Goal: Task Accomplishment & Management: Complete application form

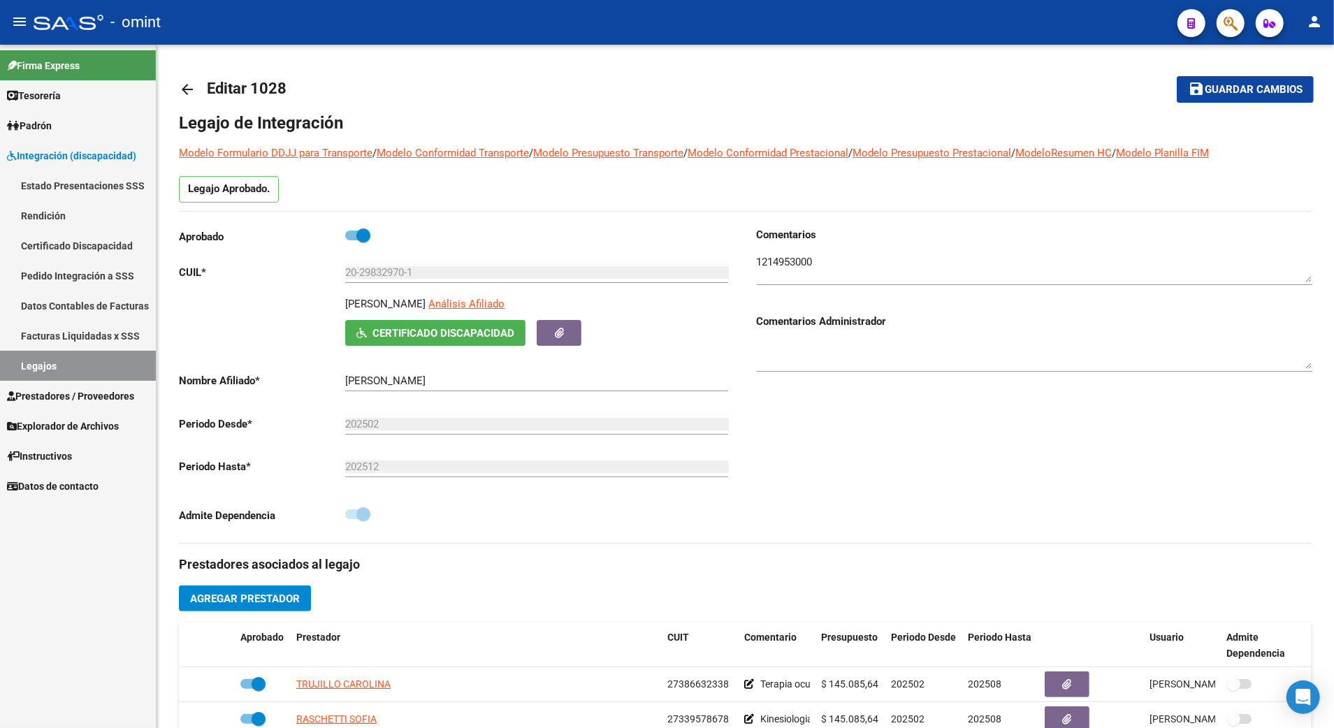
scroll to position [372, 0]
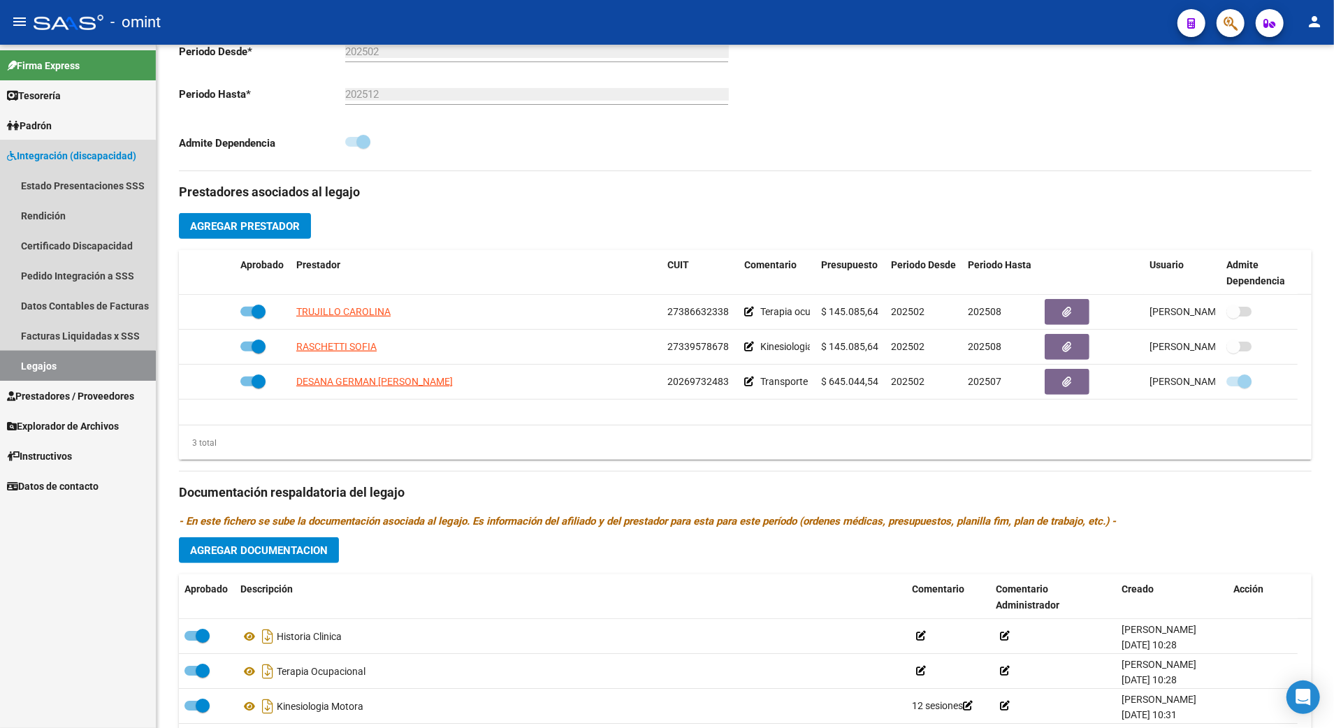
click at [62, 366] on link "Legajos" at bounding box center [78, 366] width 156 height 30
click at [43, 363] on link "Legajos" at bounding box center [78, 366] width 156 height 30
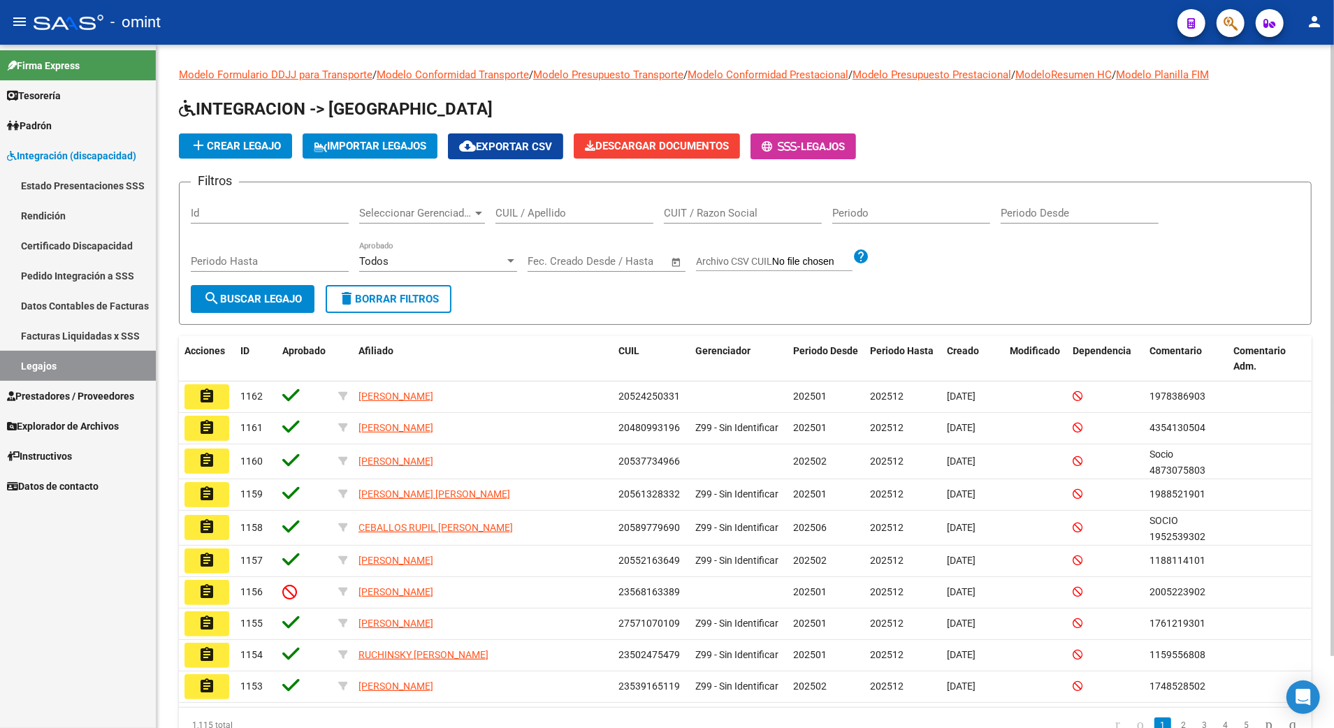
click at [566, 218] on input "CUIL / Apellido" at bounding box center [574, 213] width 158 height 13
type input "20585368874"
click at [247, 291] on button "search Buscar Legajo" at bounding box center [253, 299] width 124 height 28
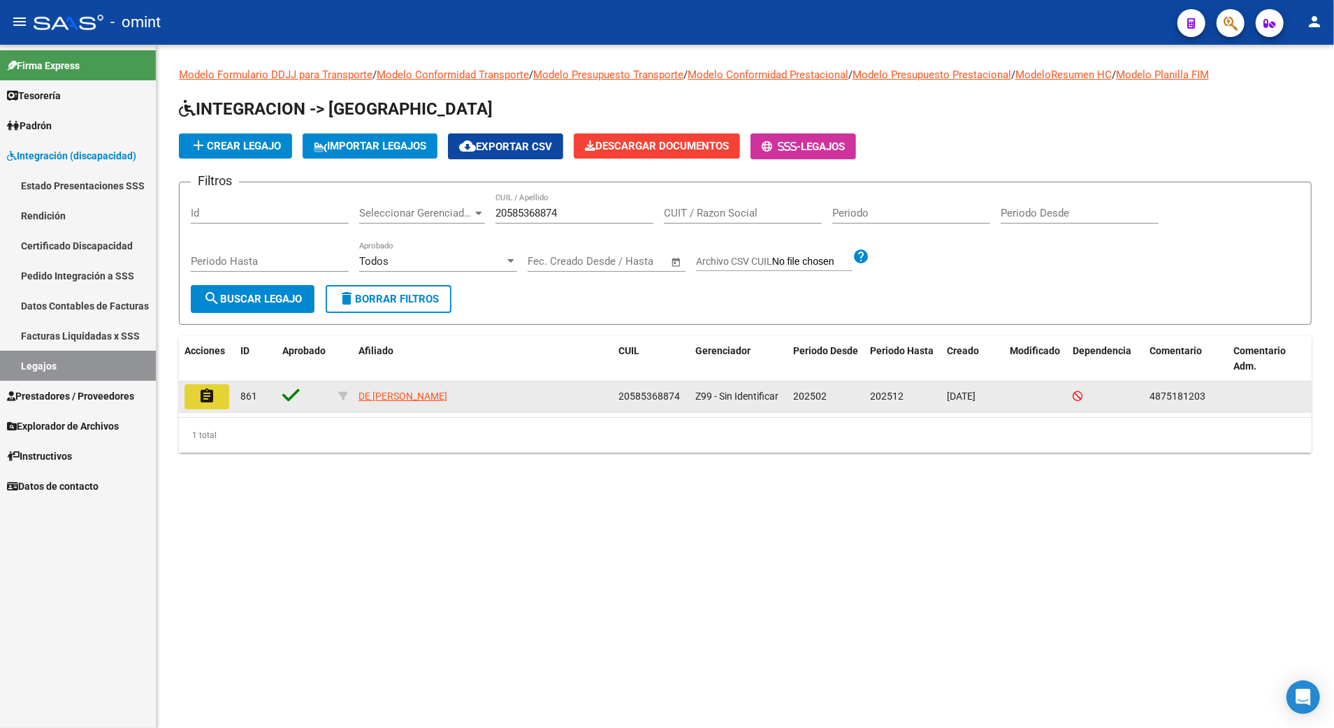
click at [205, 389] on mat-icon "assignment" at bounding box center [206, 396] width 17 height 17
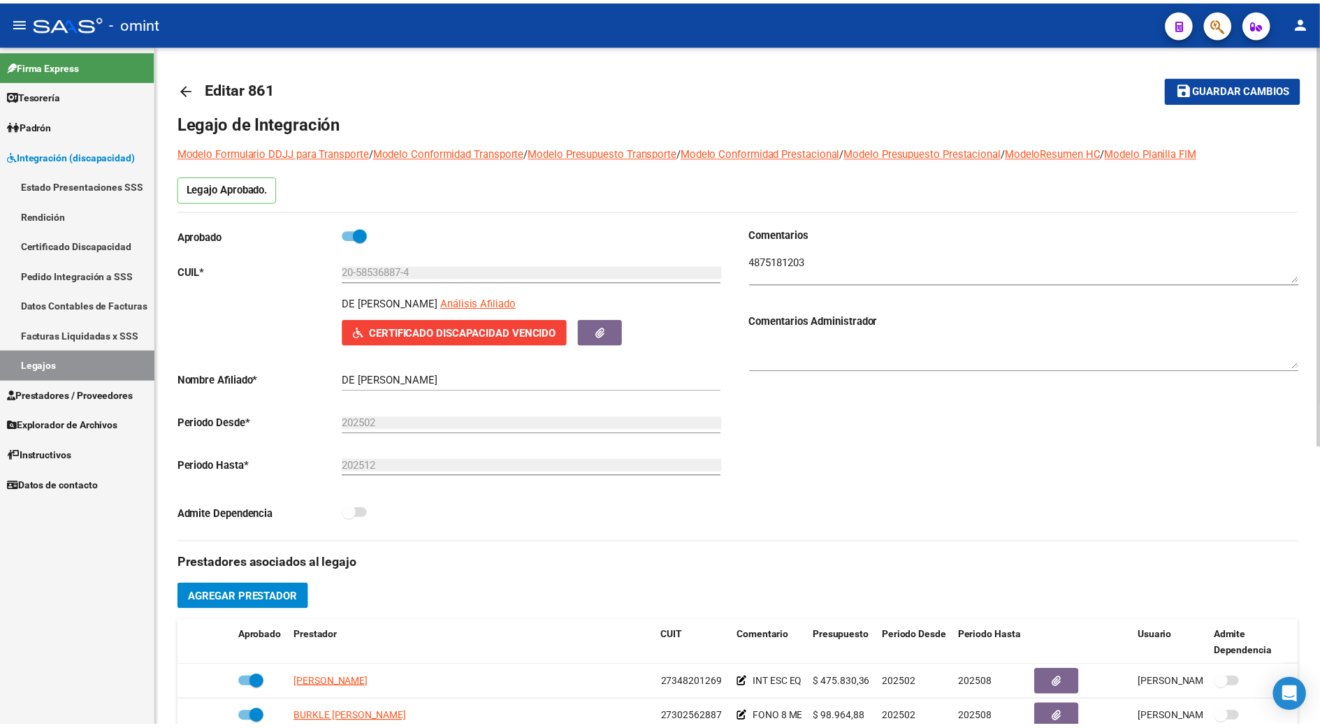
scroll to position [279, 0]
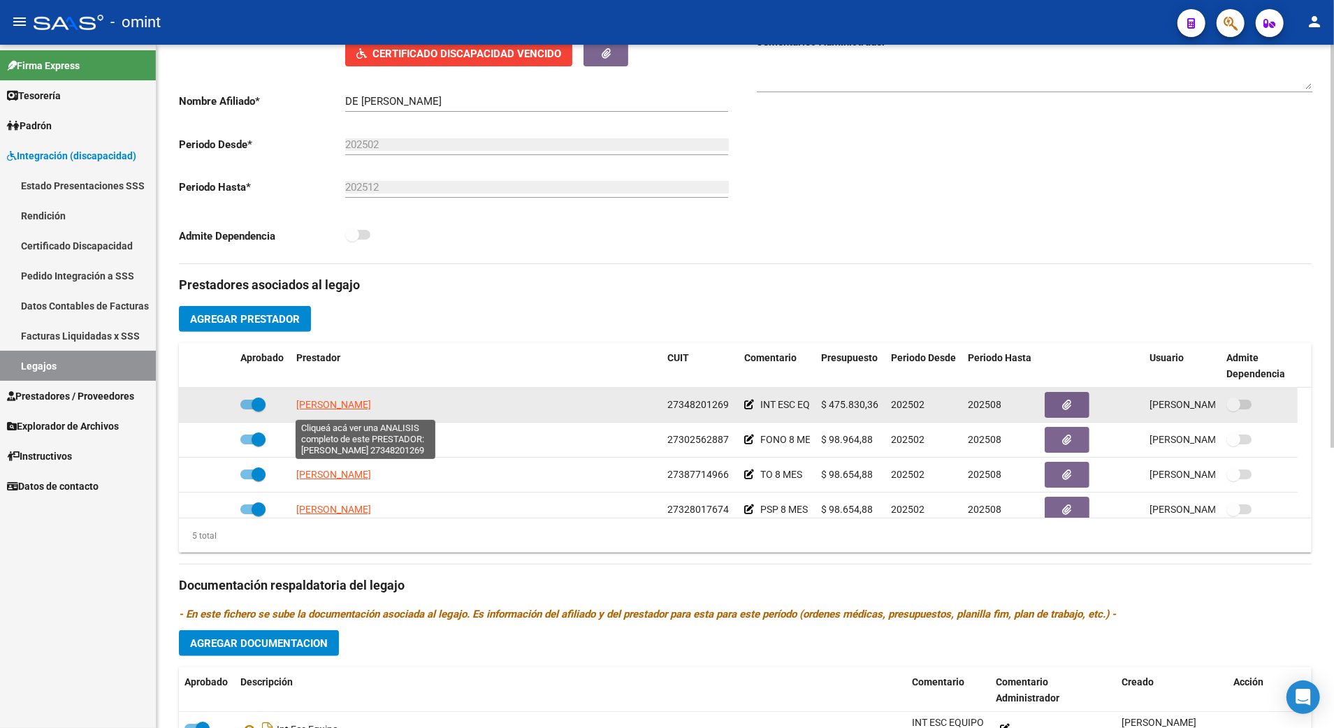
click at [364, 408] on span "[PERSON_NAME]" at bounding box center [333, 404] width 75 height 11
type textarea "27348201269"
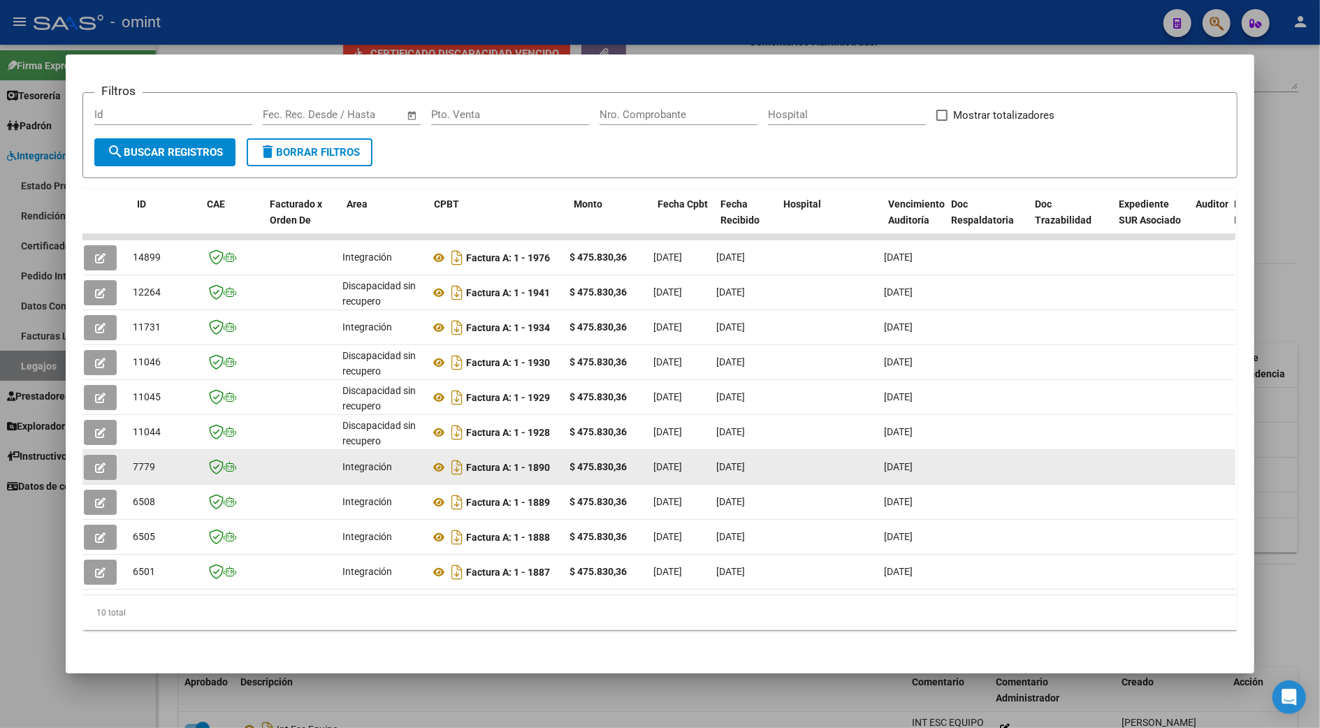
scroll to position [0, 0]
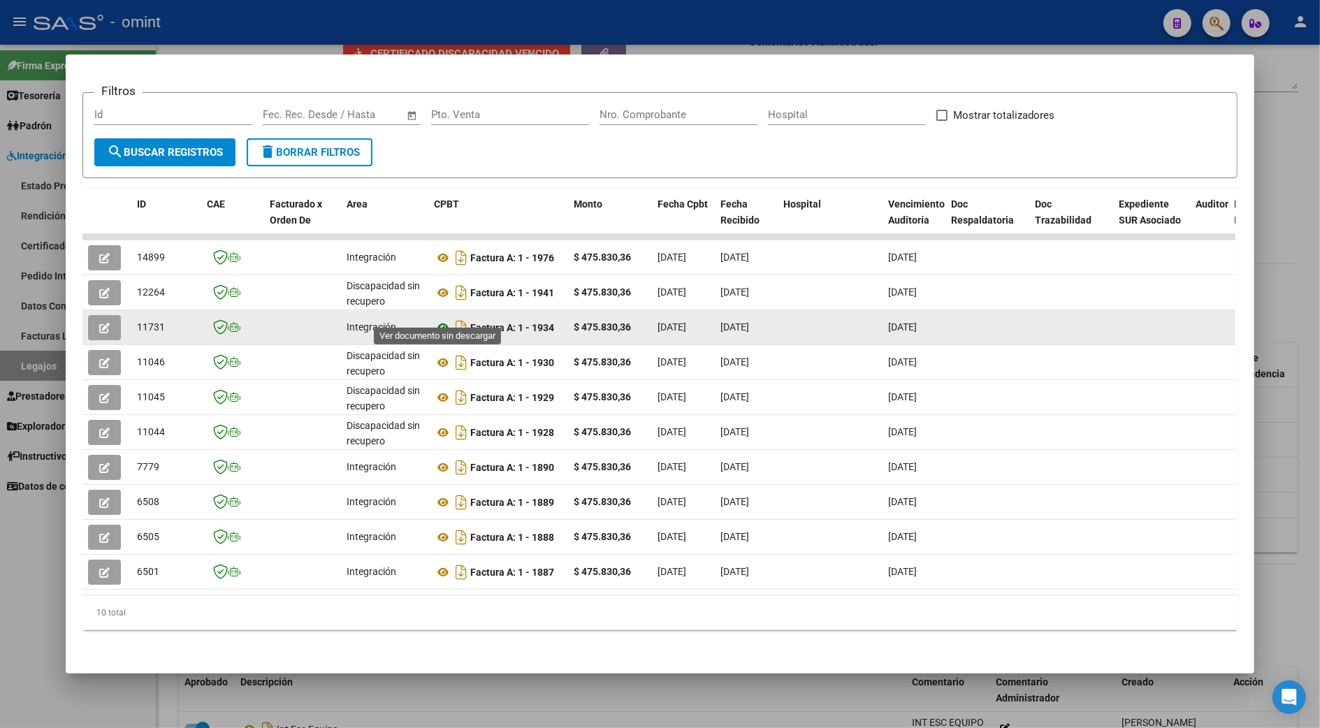
click at [434, 319] on icon at bounding box center [443, 327] width 18 height 17
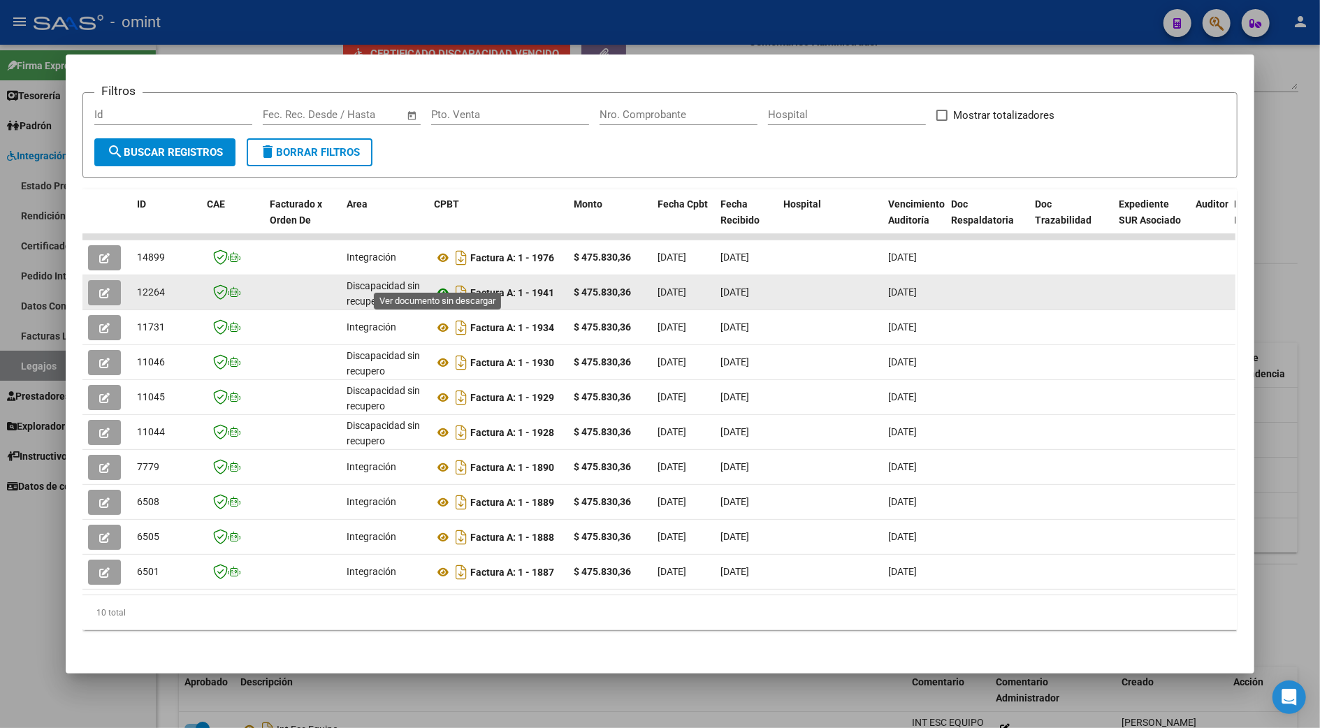
click at [437, 284] on icon at bounding box center [443, 292] width 18 height 17
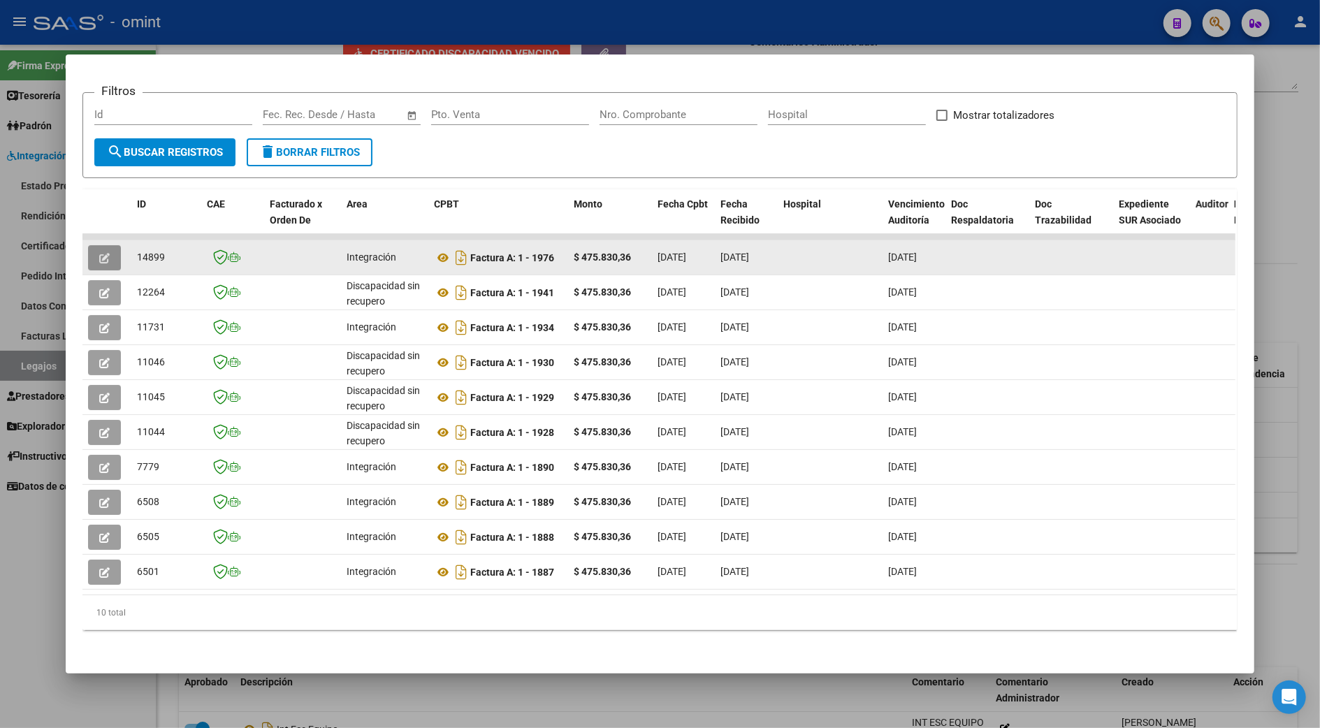
click at [102, 253] on icon "button" at bounding box center [104, 258] width 10 height 10
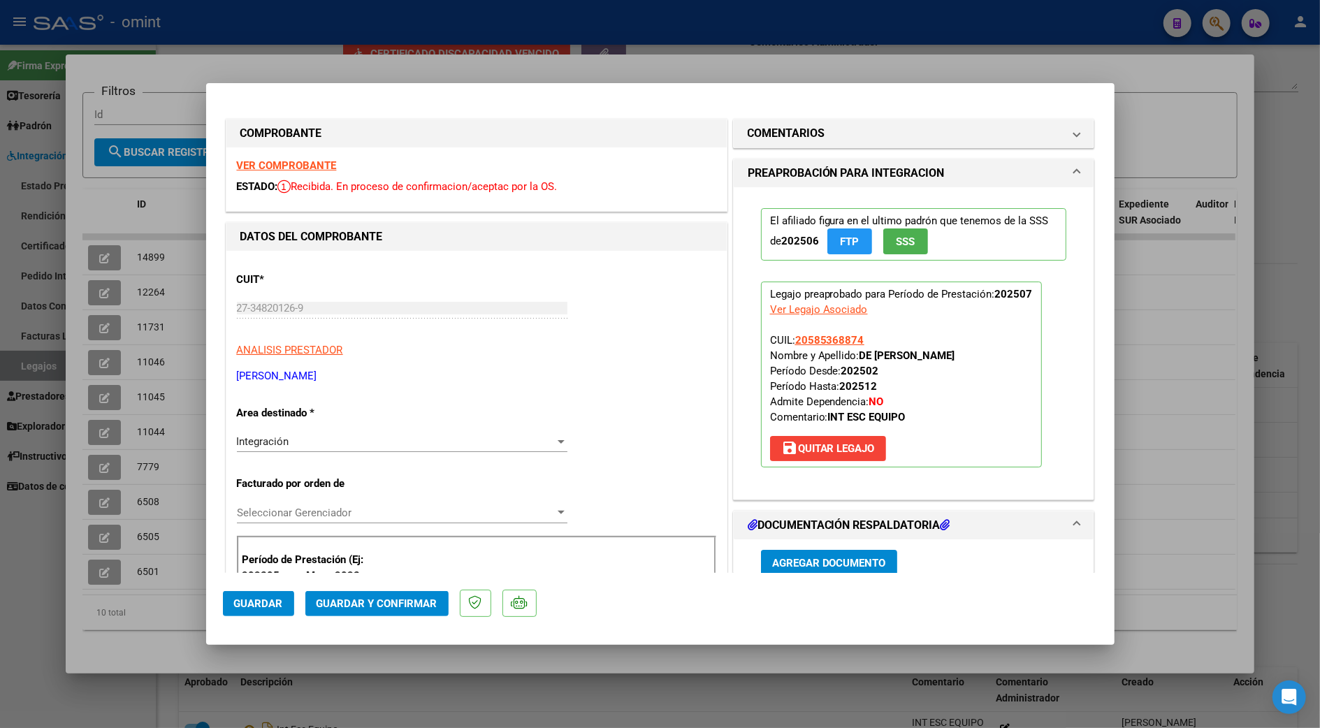
scroll to position [186, 0]
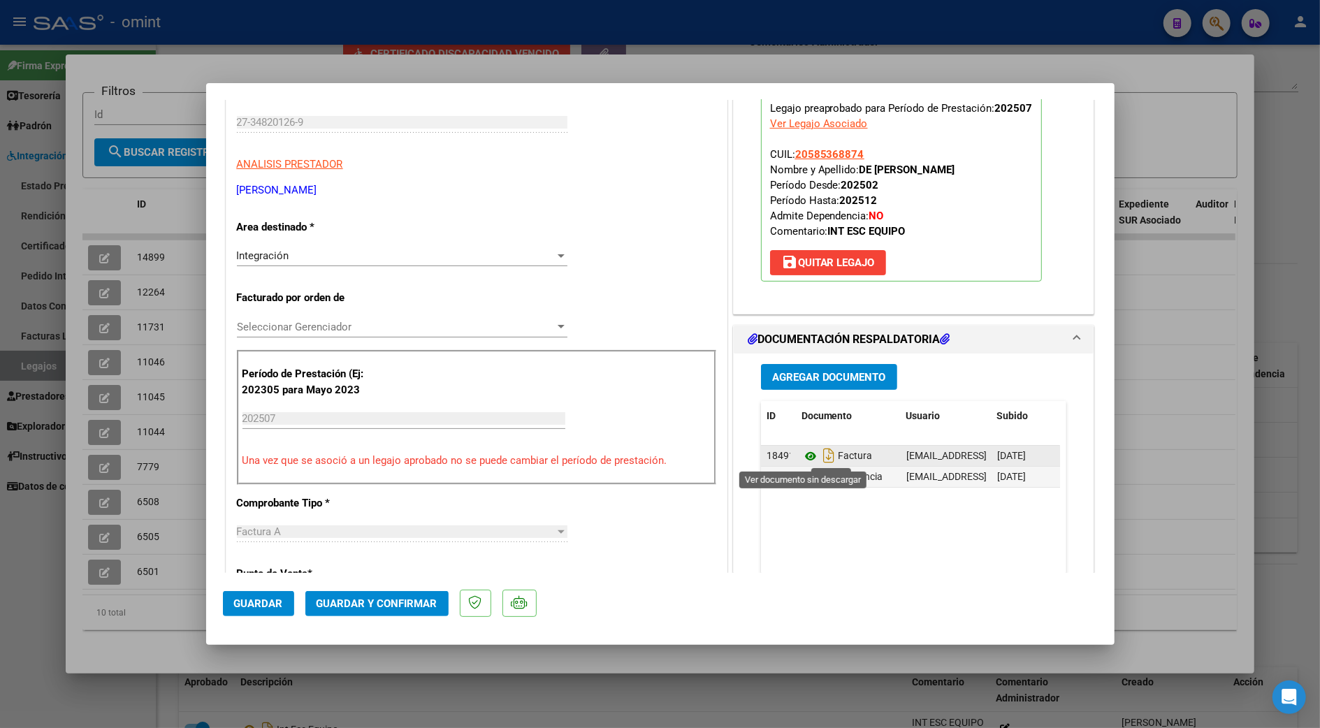
click at [801, 456] on icon at bounding box center [810, 456] width 18 height 17
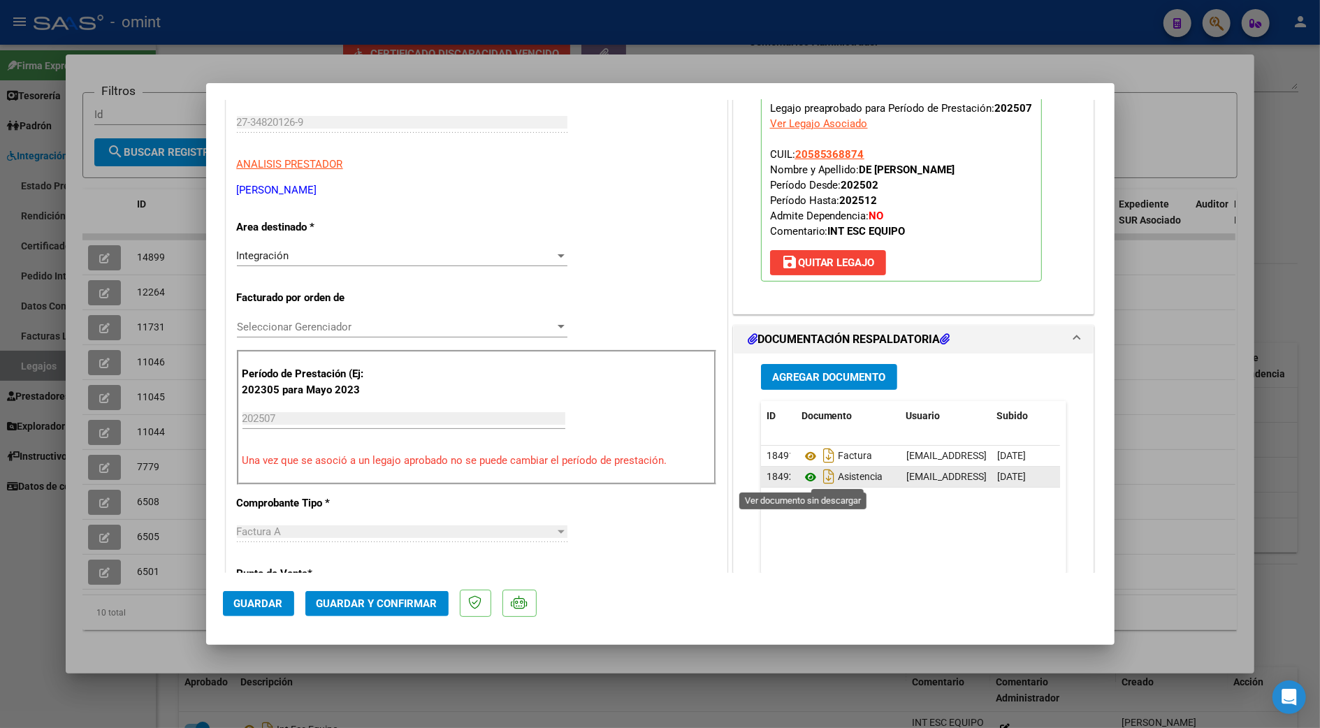
click at [803, 478] on icon at bounding box center [810, 477] width 18 height 17
drag, startPoint x: 395, startPoint y: 602, endPoint x: 661, endPoint y: 562, distance: 268.4
click at [661, 562] on mat-dialog-container "COMPROBANTE VER COMPROBANTE ESTADO: Recibida. En proceso de confirmacion/acepta…" at bounding box center [660, 364] width 908 height 562
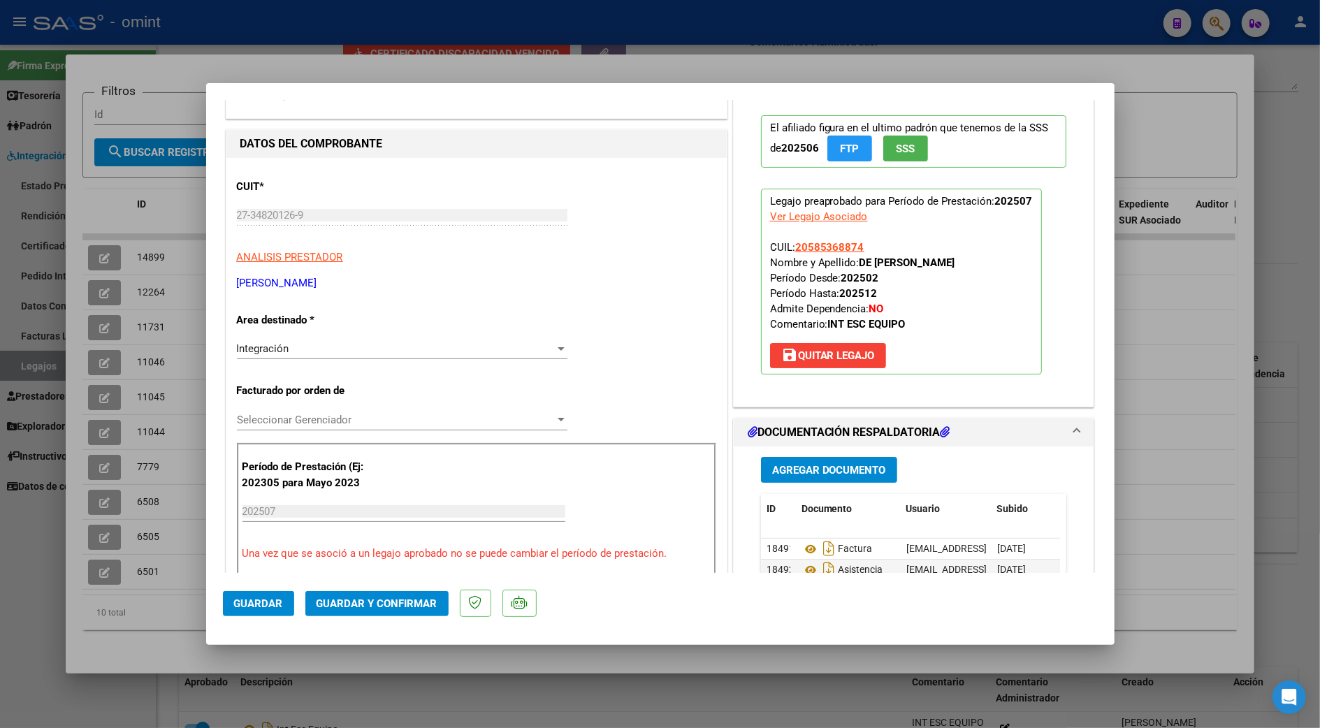
scroll to position [465, 0]
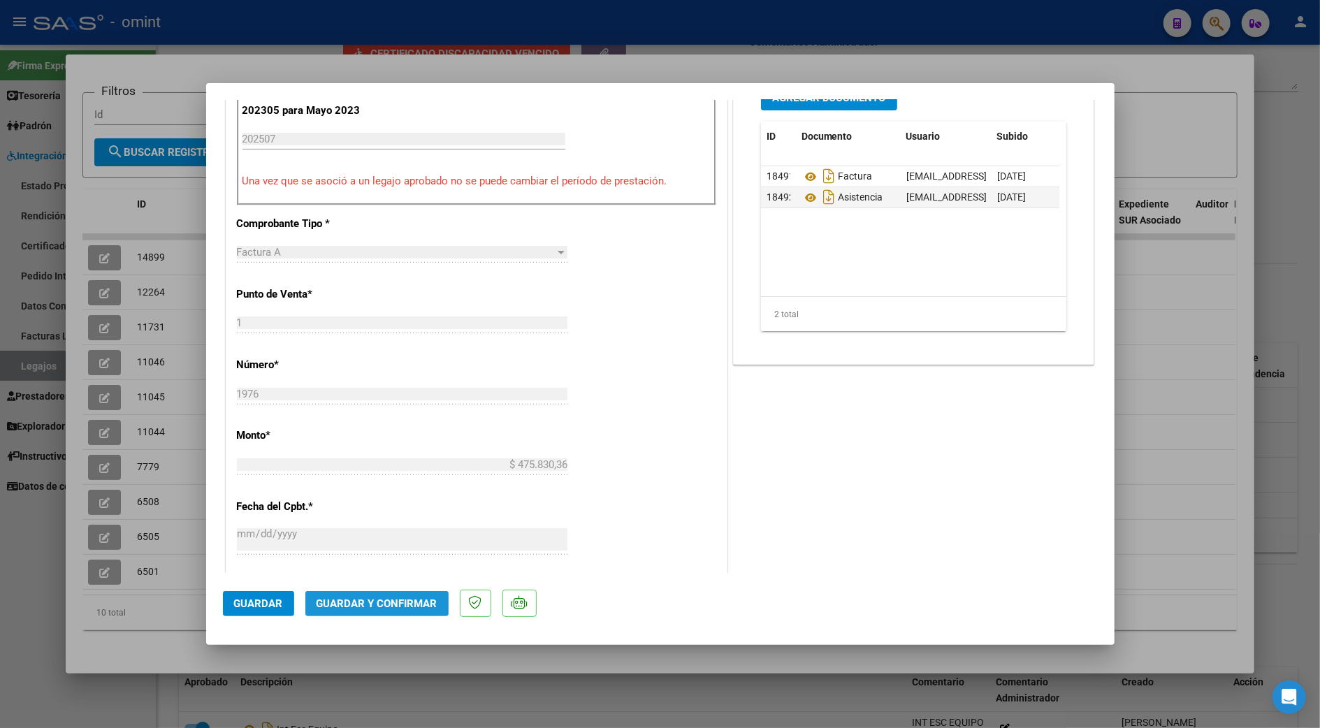
click at [408, 609] on span "Guardar y Confirmar" at bounding box center [377, 603] width 121 height 13
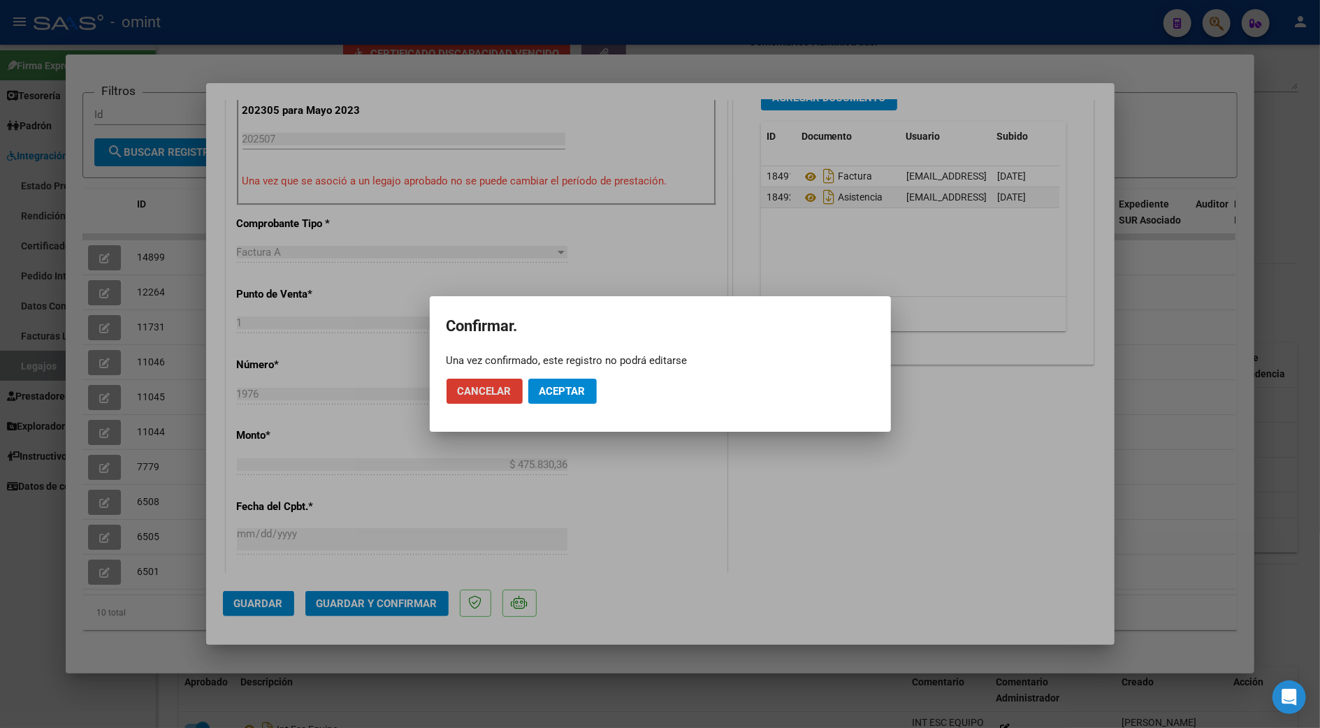
click at [587, 386] on button "Aceptar" at bounding box center [562, 391] width 68 height 25
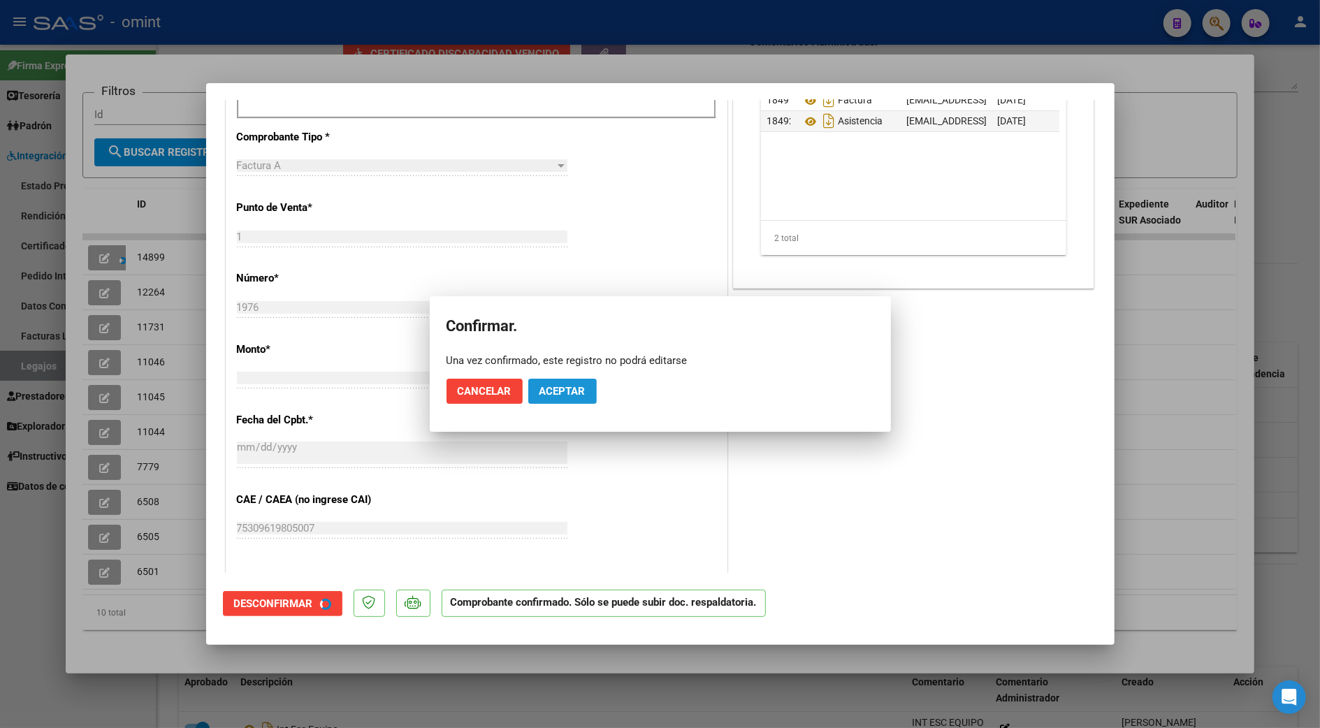
scroll to position [465, 0]
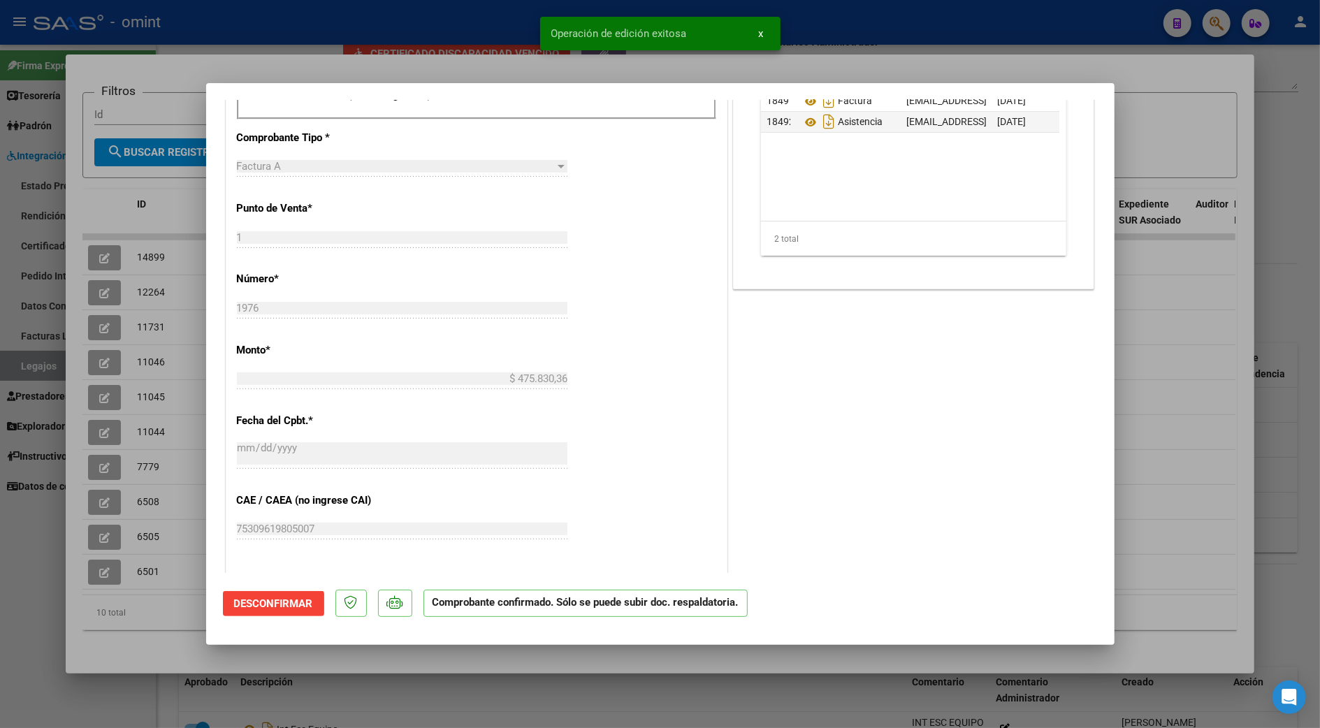
click at [1298, 204] on div at bounding box center [660, 364] width 1320 height 728
type input "$ 0,00"
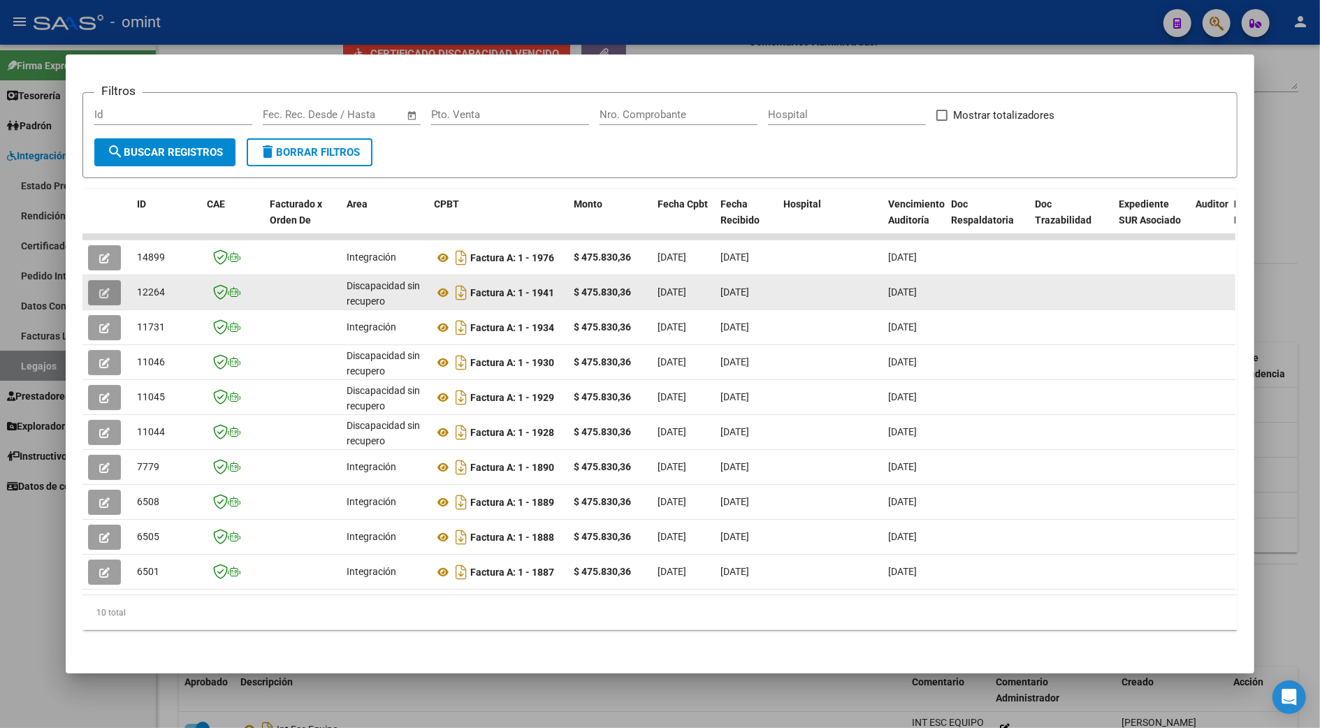
click at [99, 288] on icon "button" at bounding box center [104, 293] width 10 height 10
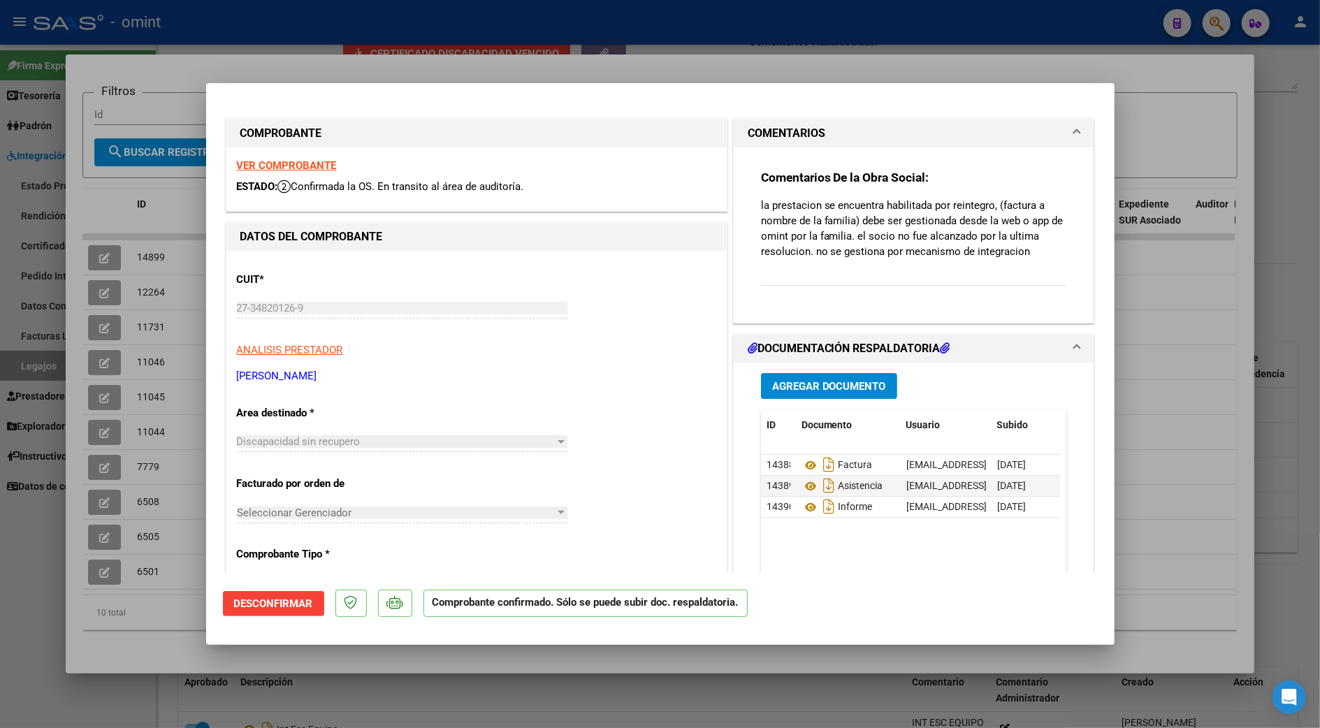
click at [1288, 140] on div at bounding box center [660, 364] width 1320 height 728
type input "$ 0,00"
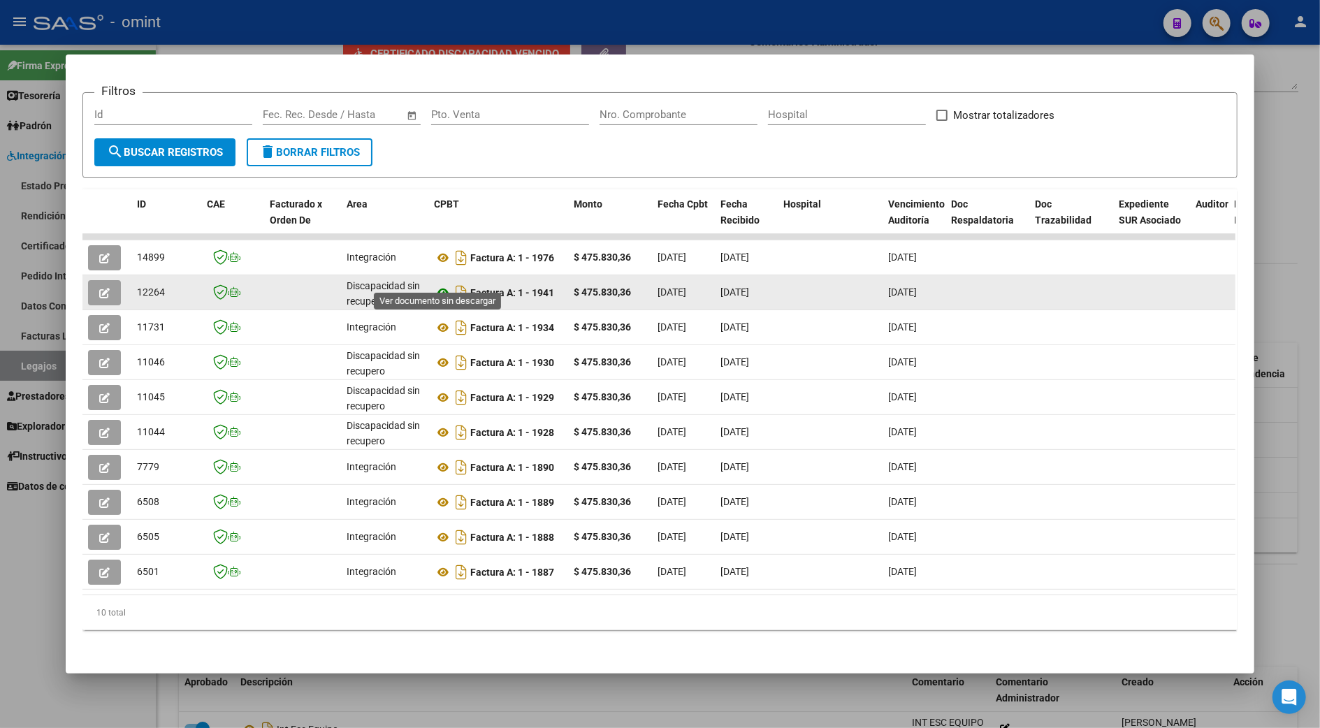
click at [436, 284] on icon at bounding box center [443, 292] width 18 height 17
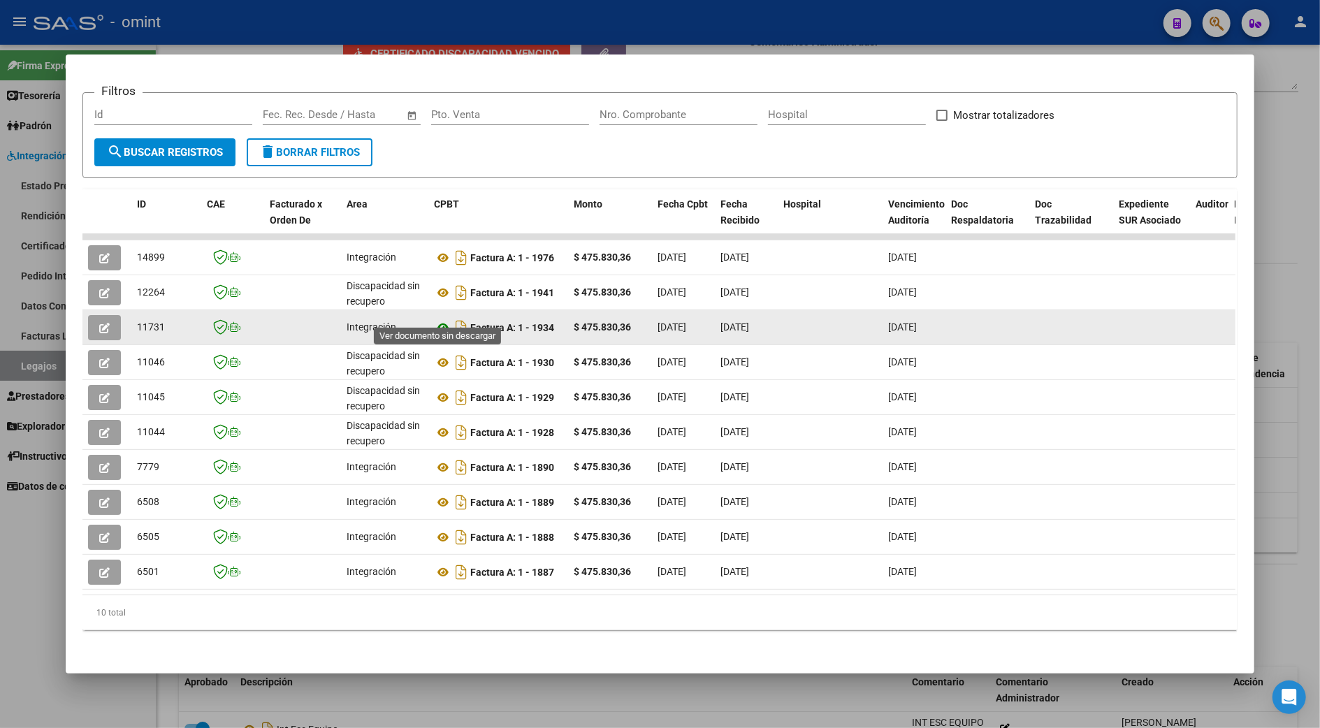
click at [437, 319] on icon at bounding box center [443, 327] width 18 height 17
click at [99, 323] on icon "button" at bounding box center [104, 328] width 10 height 10
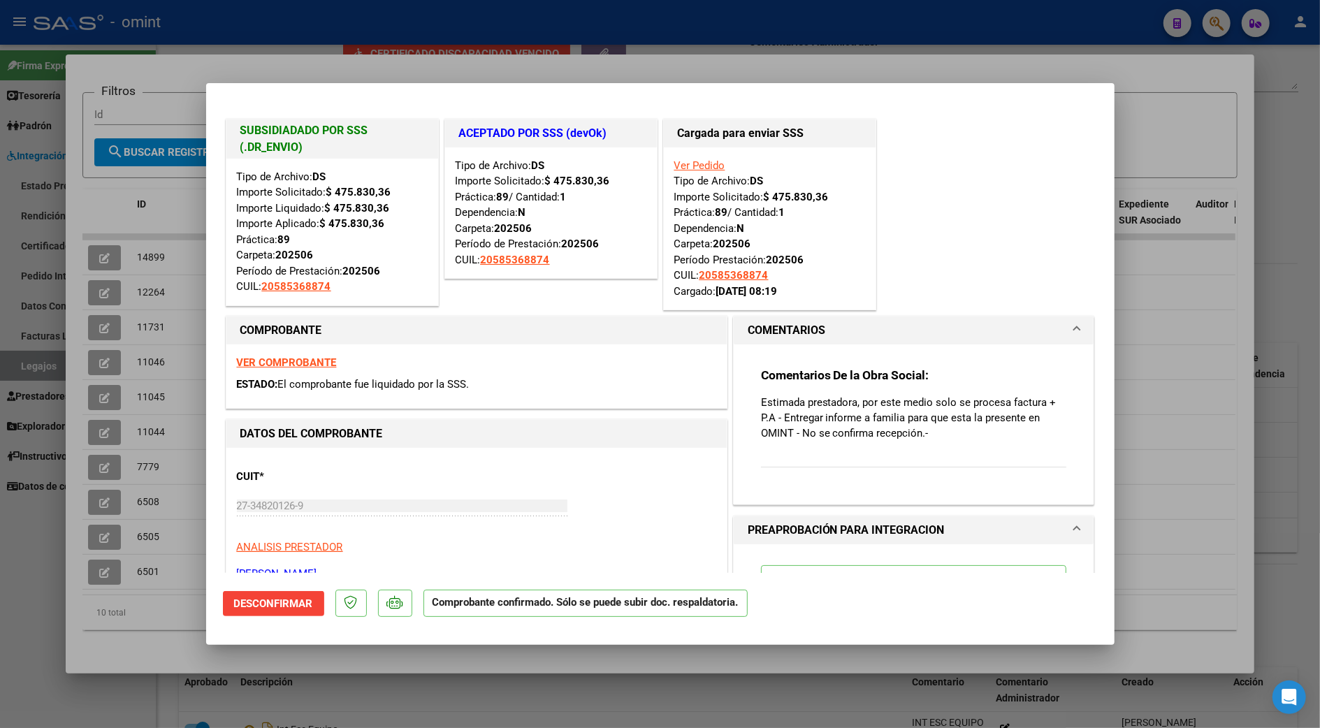
click at [1209, 344] on div at bounding box center [660, 364] width 1320 height 728
type input "$ 0,00"
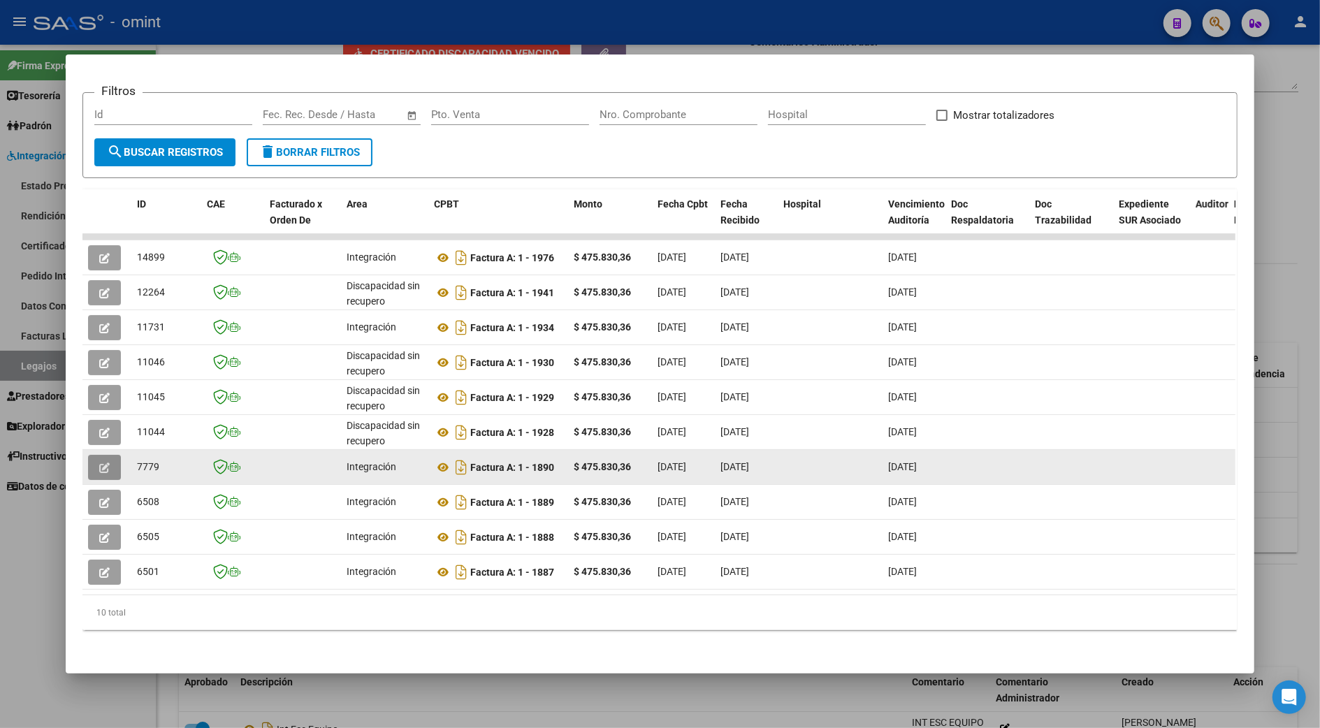
click at [104, 455] on button "button" at bounding box center [104, 467] width 33 height 25
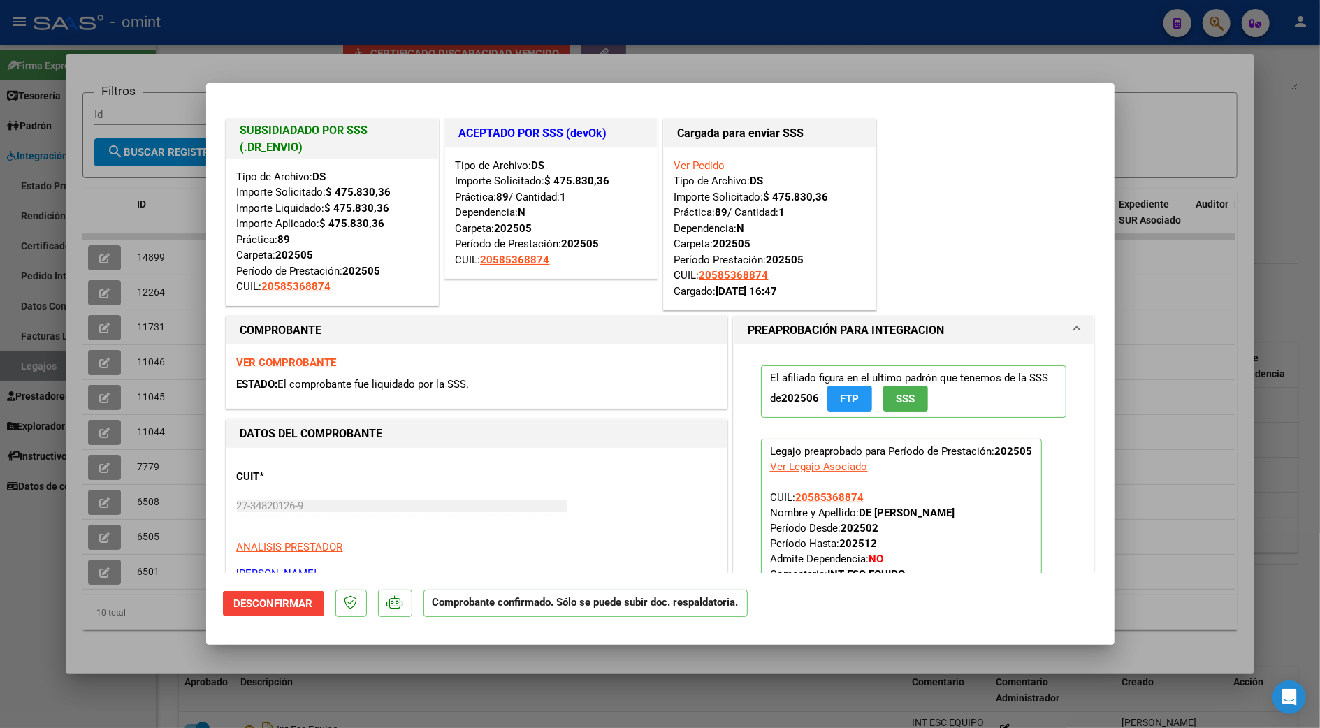
click at [1205, 347] on div at bounding box center [660, 364] width 1320 height 728
type input "$ 0,00"
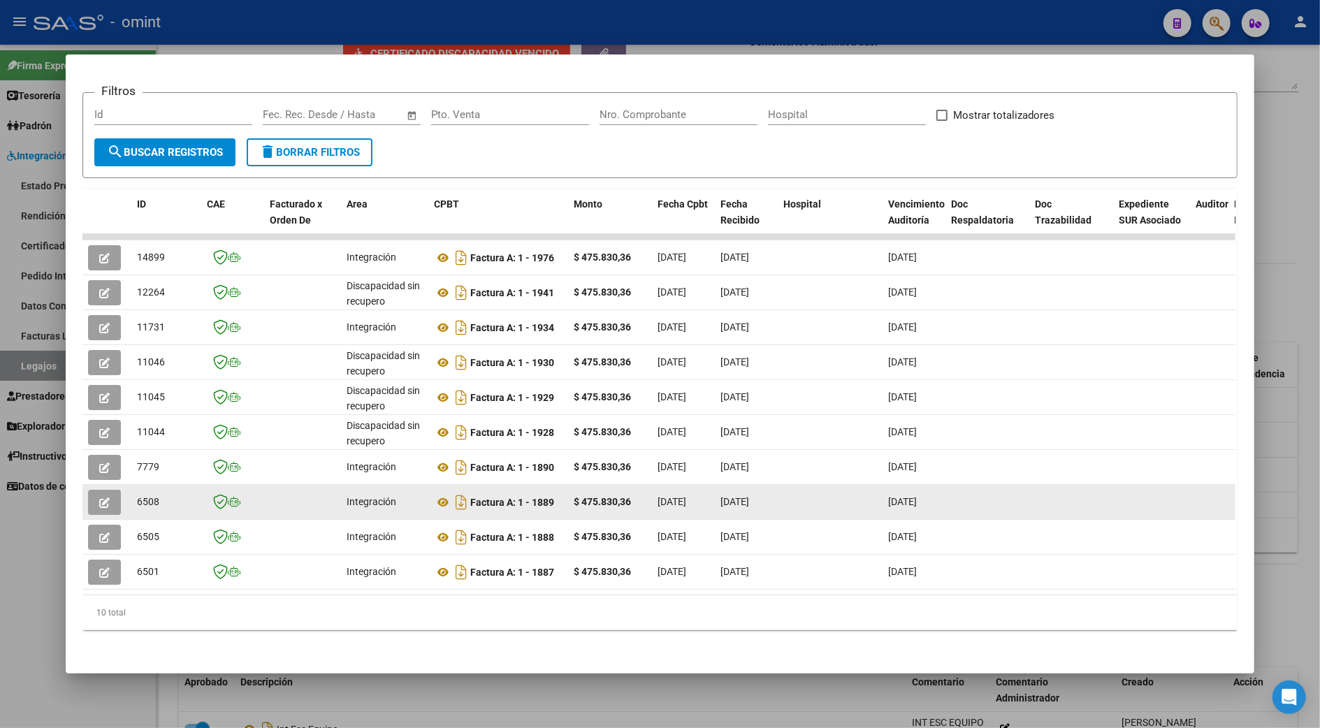
click at [106, 490] on button "button" at bounding box center [104, 502] width 33 height 25
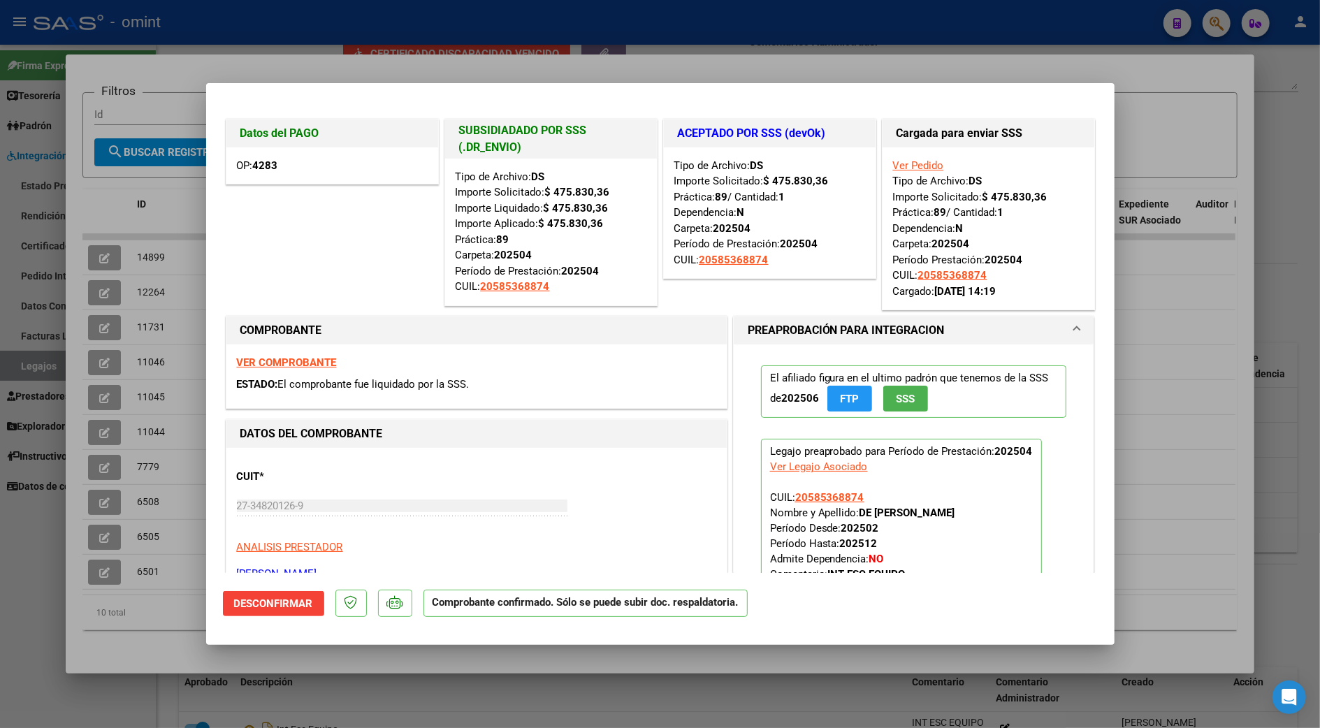
click at [1149, 319] on div at bounding box center [660, 364] width 1320 height 728
type input "$ 0,00"
